Goal: Transaction & Acquisition: Obtain resource

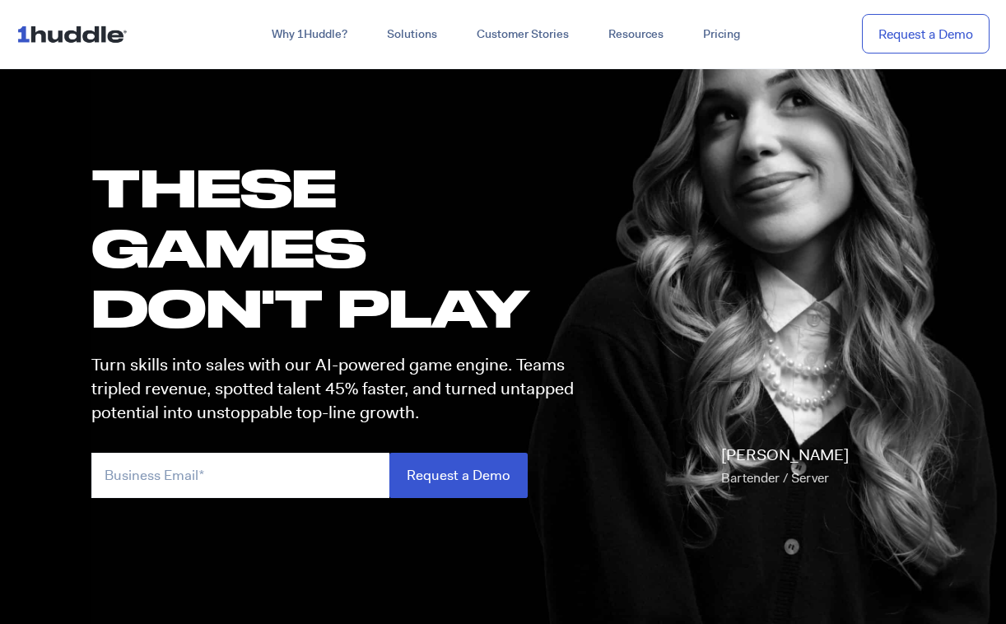
scroll to position [100, 0]
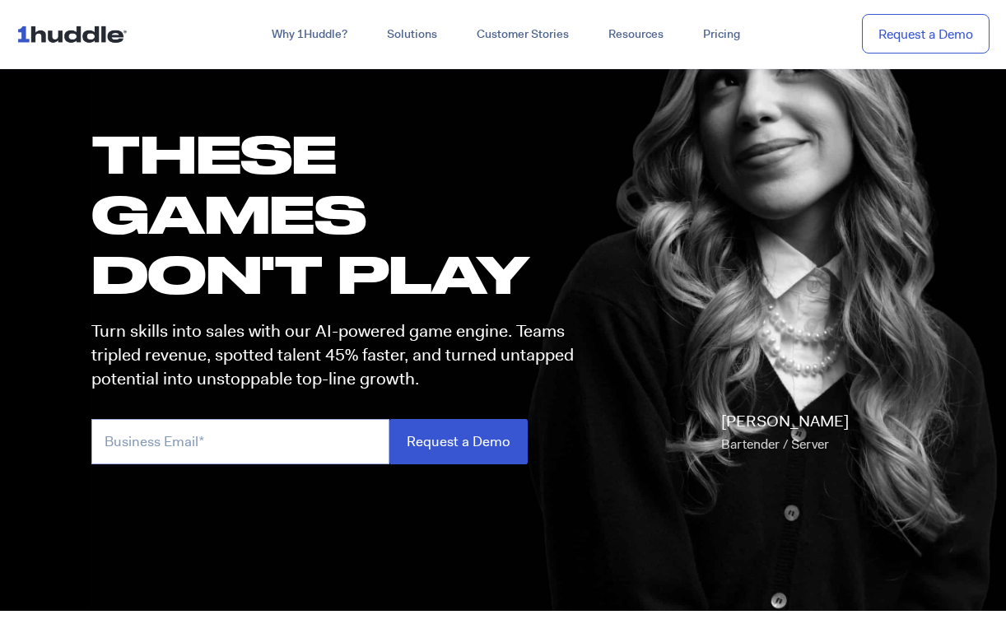
click at [264, 448] on input "email" at bounding box center [240, 441] width 298 height 45
type input "weissryleigh@gmail.com"
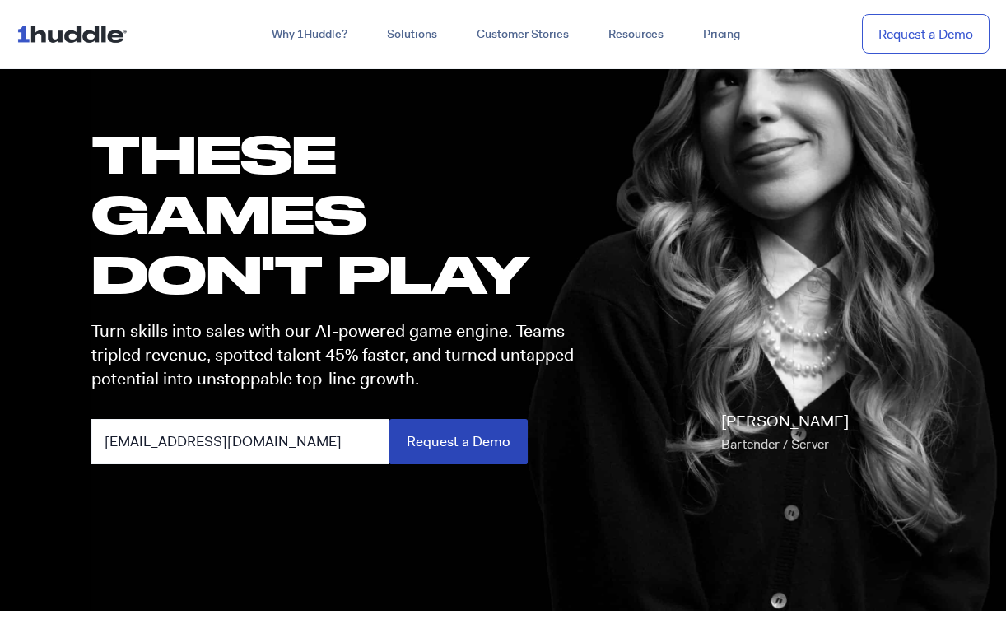
click at [488, 439] on input "Request a Demo" at bounding box center [458, 441] width 138 height 45
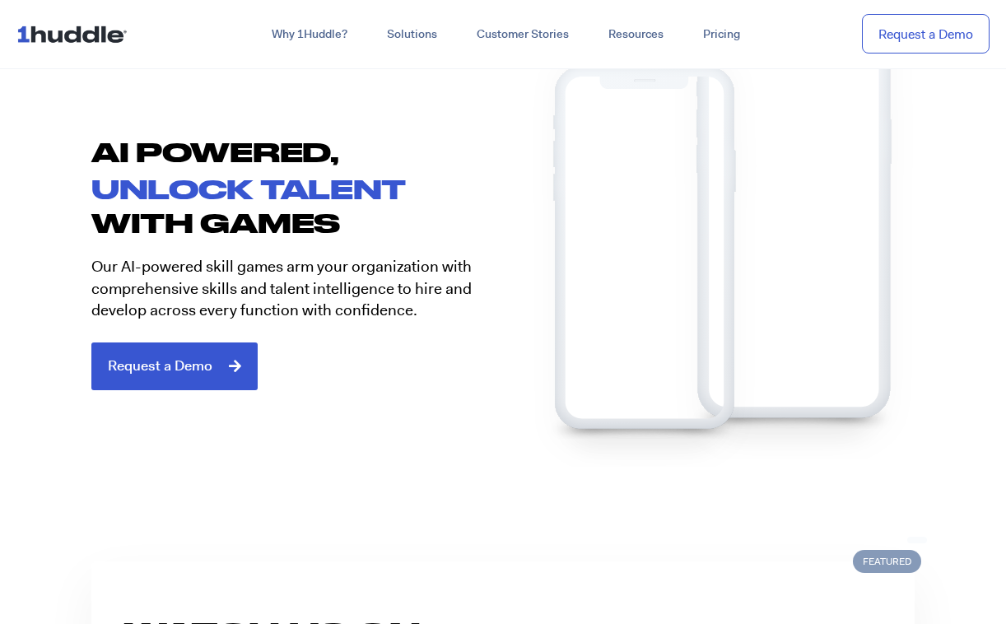
scroll to position [862, 0]
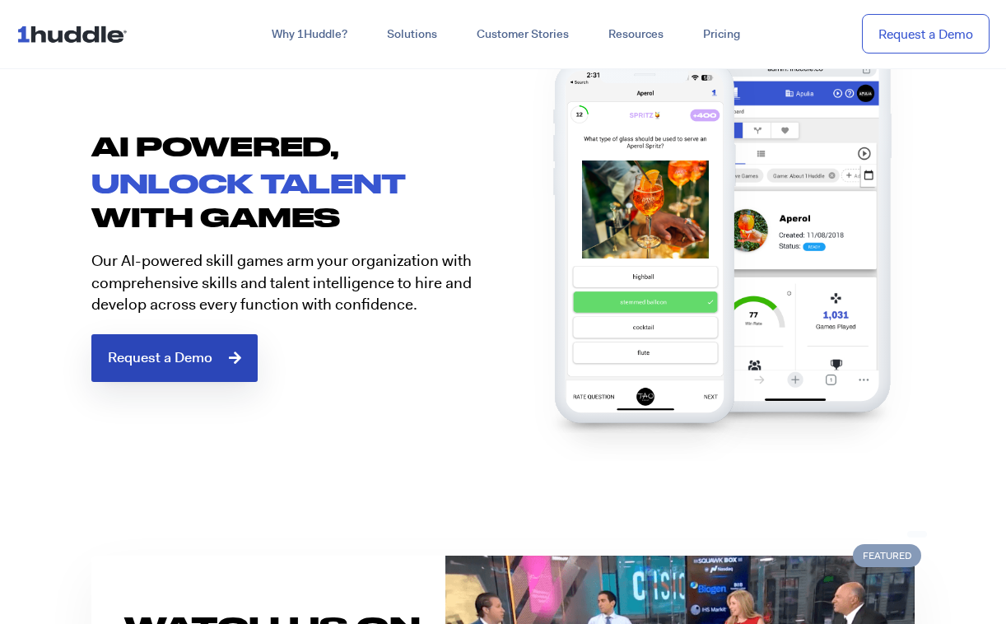
click at [187, 368] on link "Request a Demo" at bounding box center [174, 358] width 166 height 48
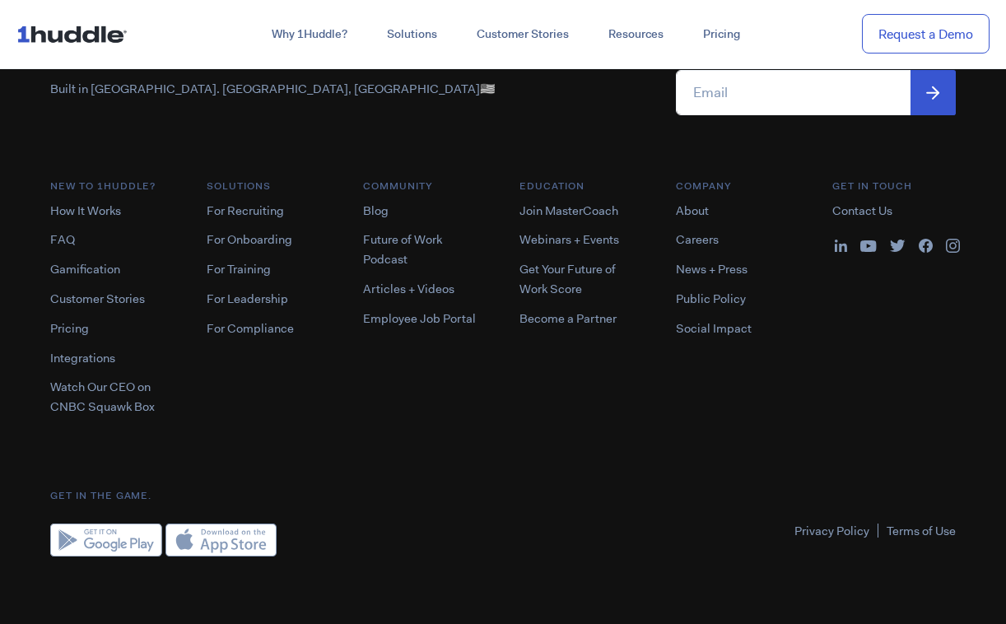
scroll to position [1385, 0]
